Goal: Information Seeking & Learning: Check status

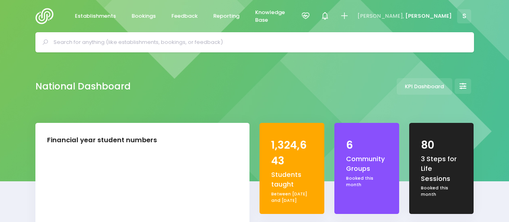
select select "5"
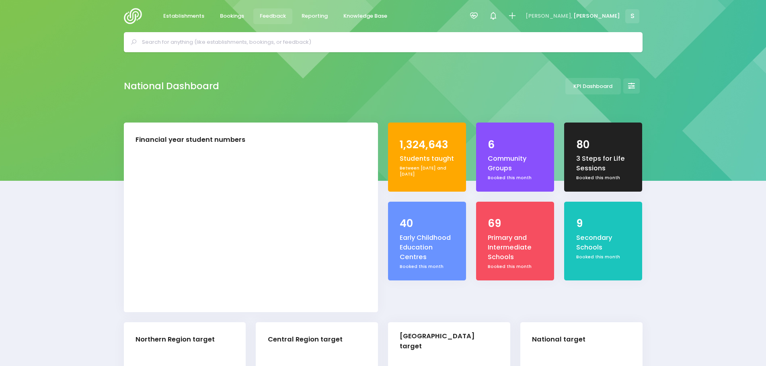
click at [277, 16] on span "Feedback" at bounding box center [273, 16] width 26 height 8
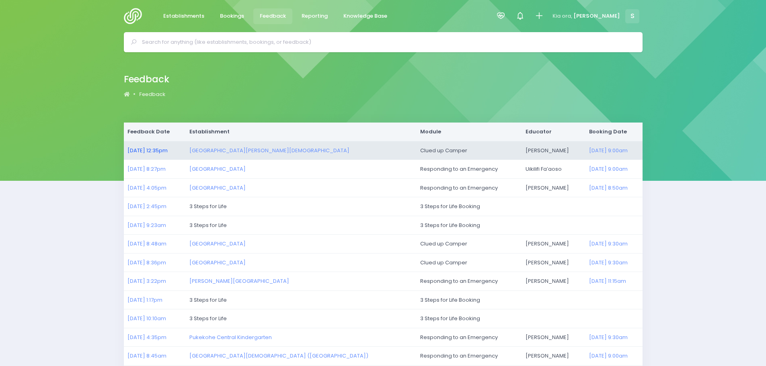
click at [152, 151] on link "22/08/2025 12:35pm" at bounding box center [147, 151] width 40 height 8
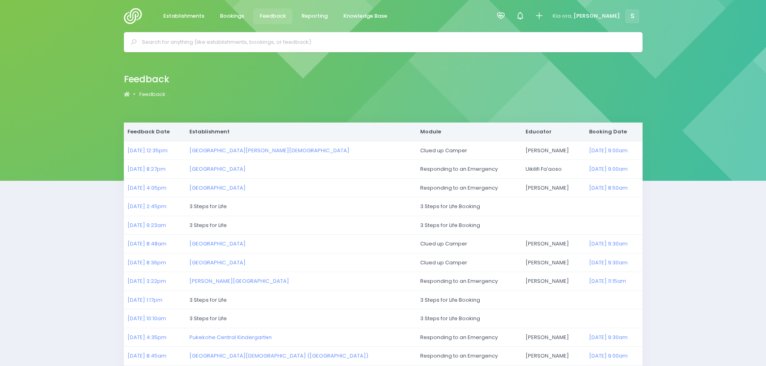
click at [262, 42] on input "text" at bounding box center [386, 42] width 489 height 12
type input "p"
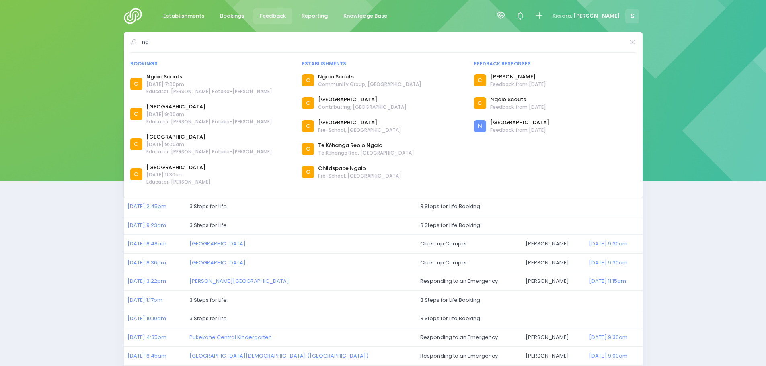
type input "n"
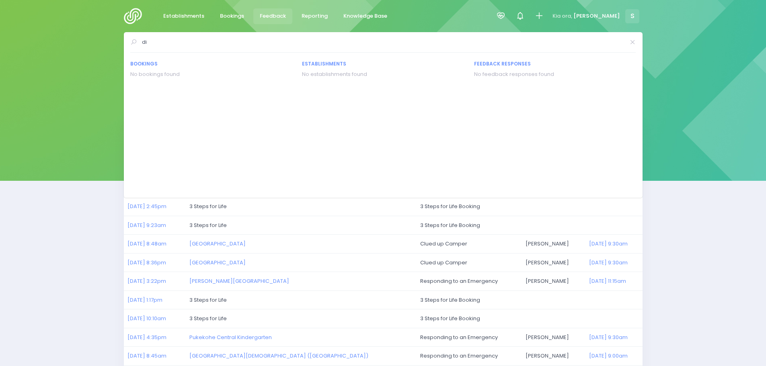
type input "d"
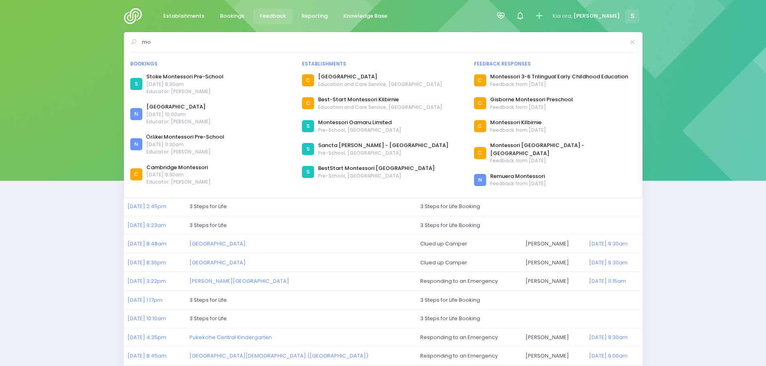
type input "m"
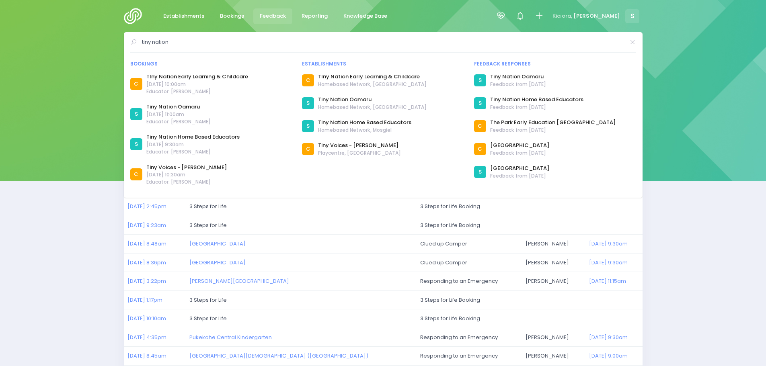
click at [185, 44] on input "tiny nation" at bounding box center [383, 42] width 483 height 12
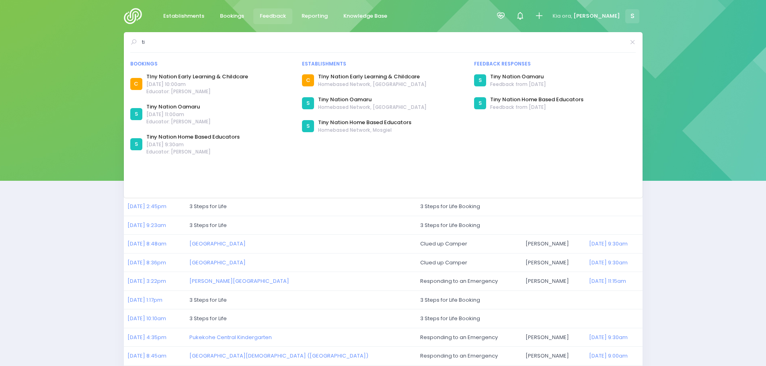
type input "t"
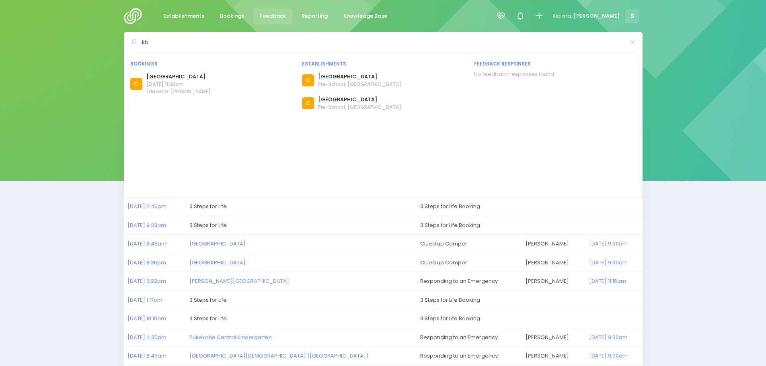
type input "k"
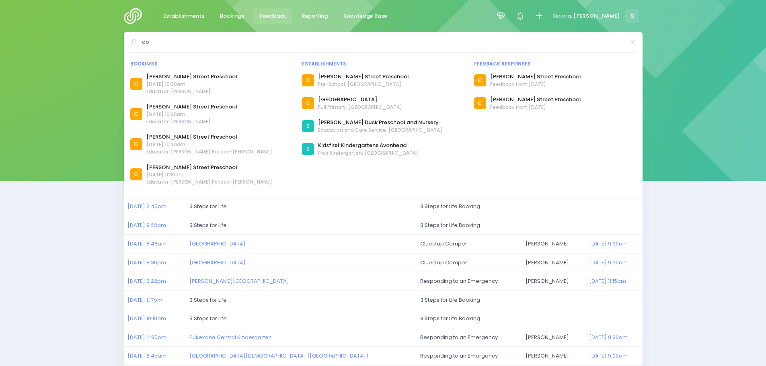
type input "d"
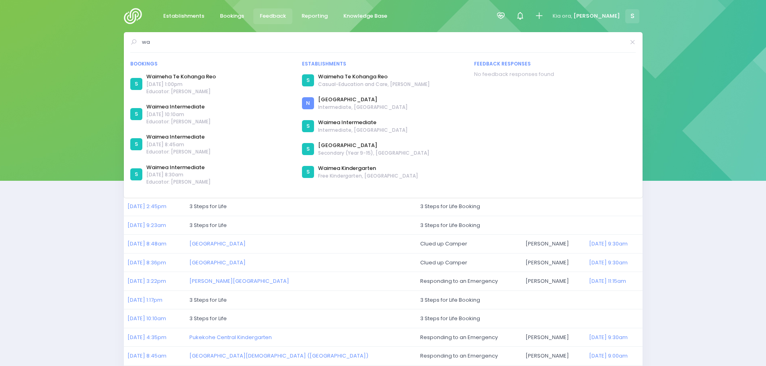
type input "w"
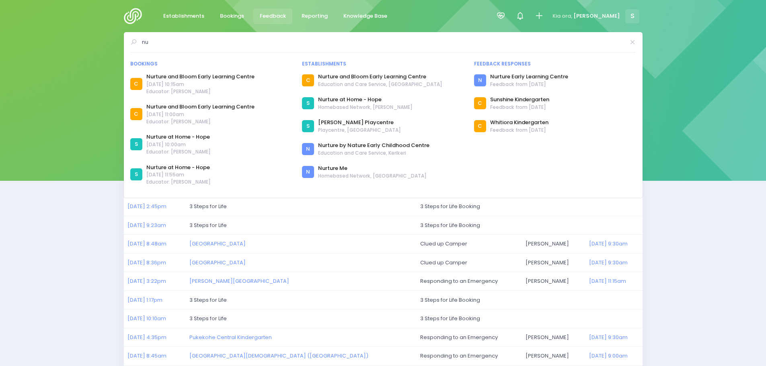
type input "n"
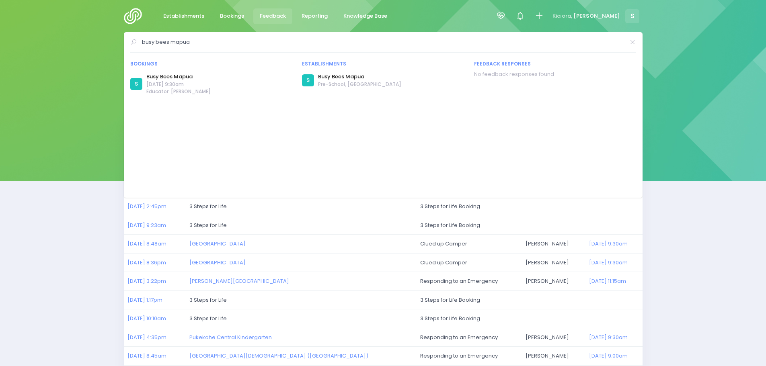
click at [226, 41] on input "busy bees mapua" at bounding box center [383, 42] width 483 height 12
type input "b"
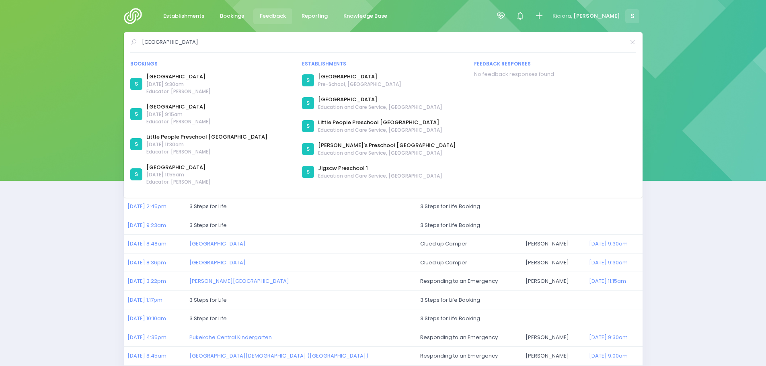
type input "richmond preschool"
click at [72, 59] on div "Feedback Feedback" at bounding box center [383, 87] width 766 height 70
click at [133, 21] on img at bounding box center [135, 16] width 23 height 16
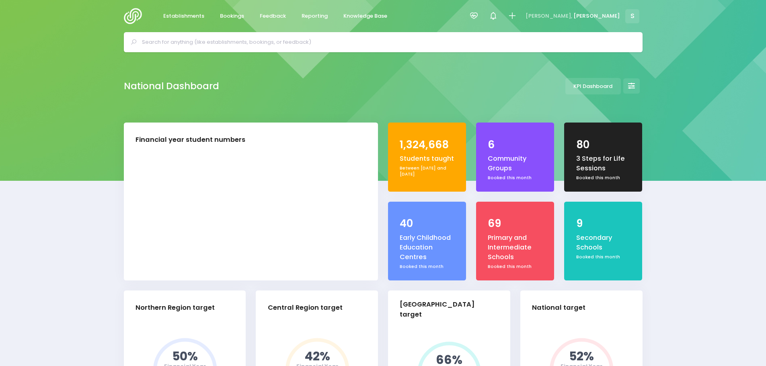
select select "5"
click at [98, 84] on div "National Dashboard KPI Dashboard" at bounding box center [383, 87] width 766 height 70
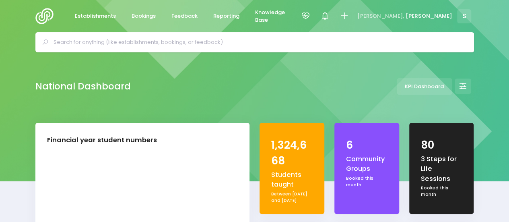
scroll to position [149, 96]
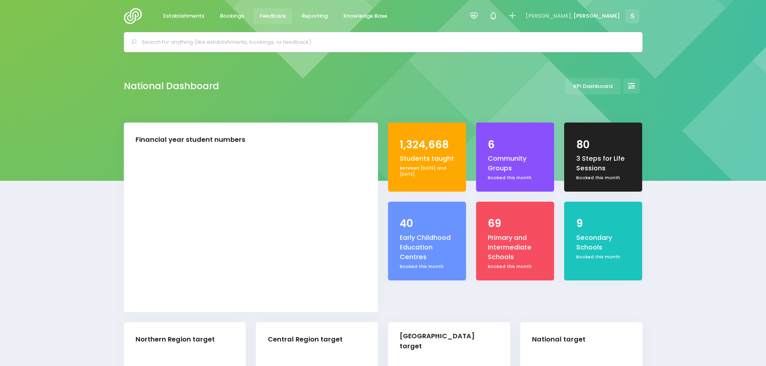
click at [275, 14] on span "Feedback" at bounding box center [273, 16] width 26 height 8
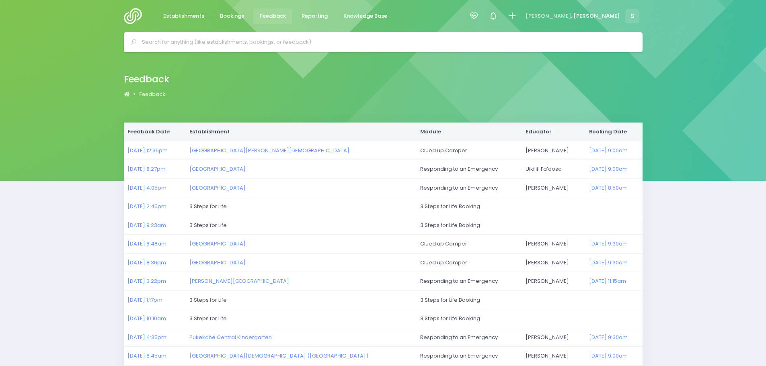
click at [135, 18] on img at bounding box center [135, 16] width 23 height 16
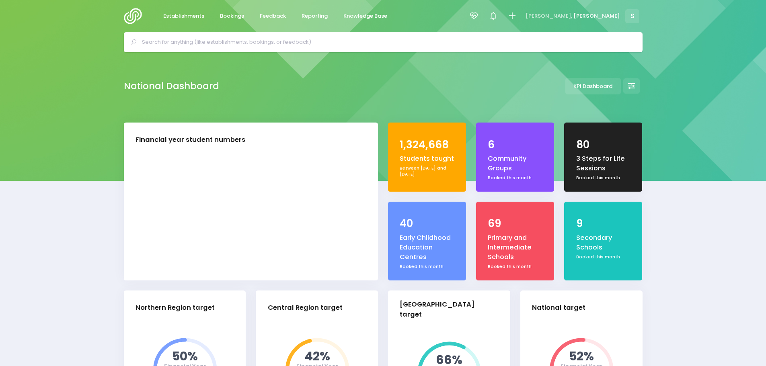
select select "5"
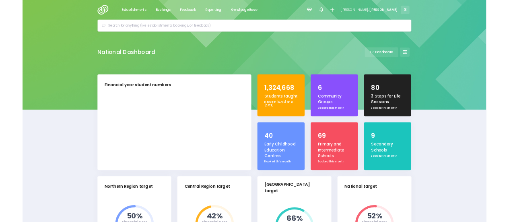
scroll to position [149, 96]
